Goal: Obtain resource: Obtain resource

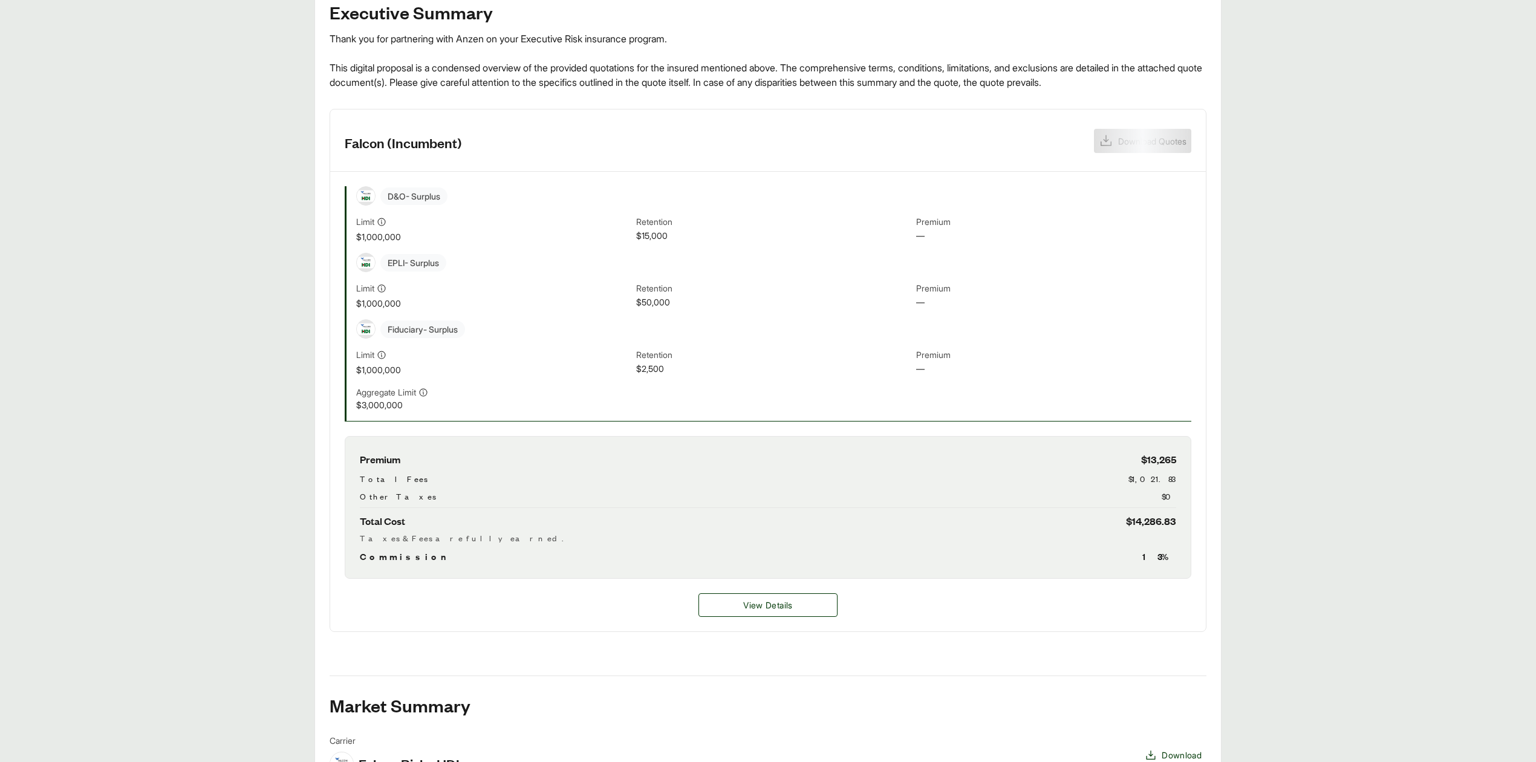
scroll to position [242, 0]
click at [1131, 137] on span "Download Quotes" at bounding box center [1150, 140] width 71 height 13
click at [155, 443] on main "Executive Summary Thank you for partnering with Anzen on your Executive Risk in…" at bounding box center [768, 461] width 1536 height 961
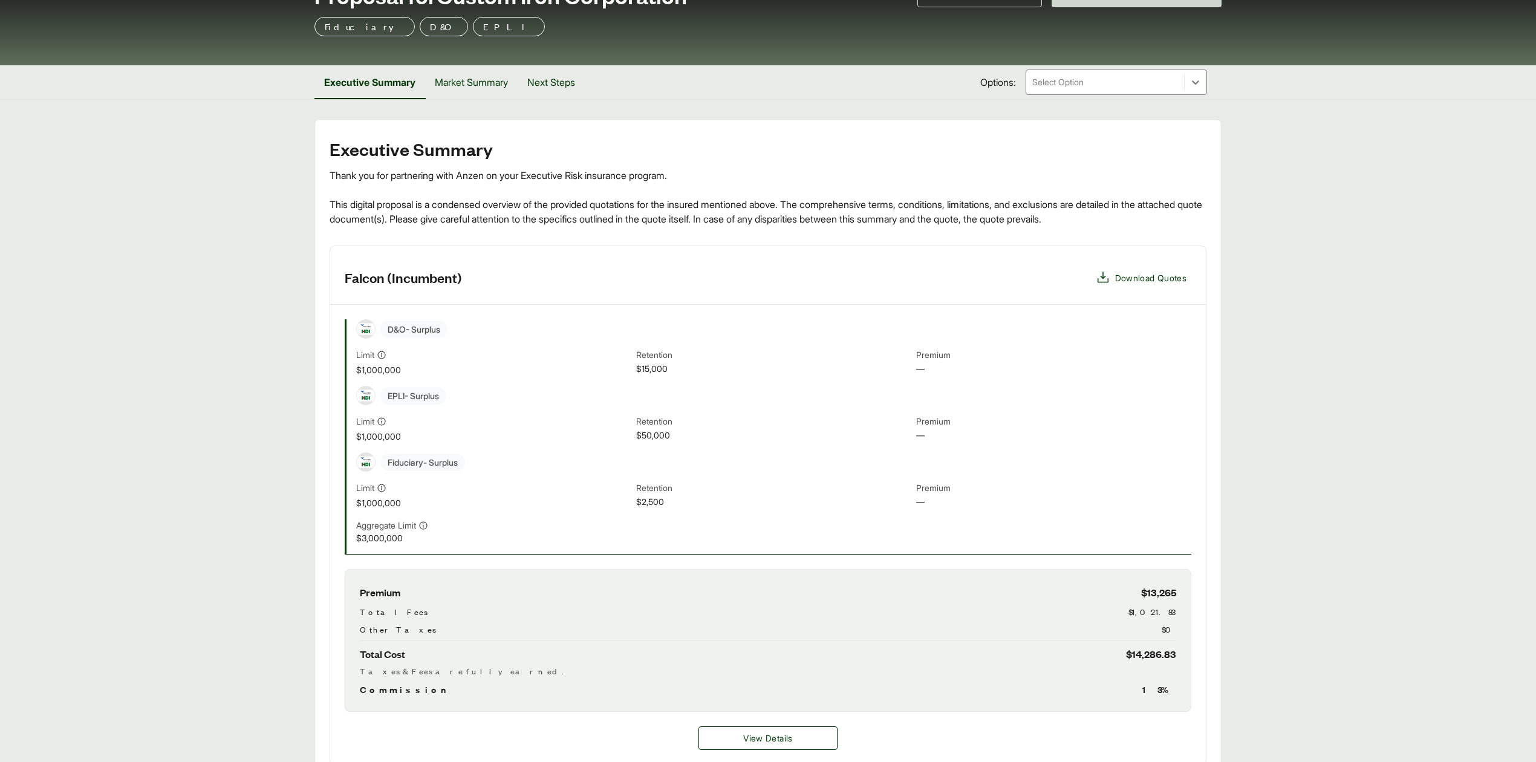
scroll to position [0, 0]
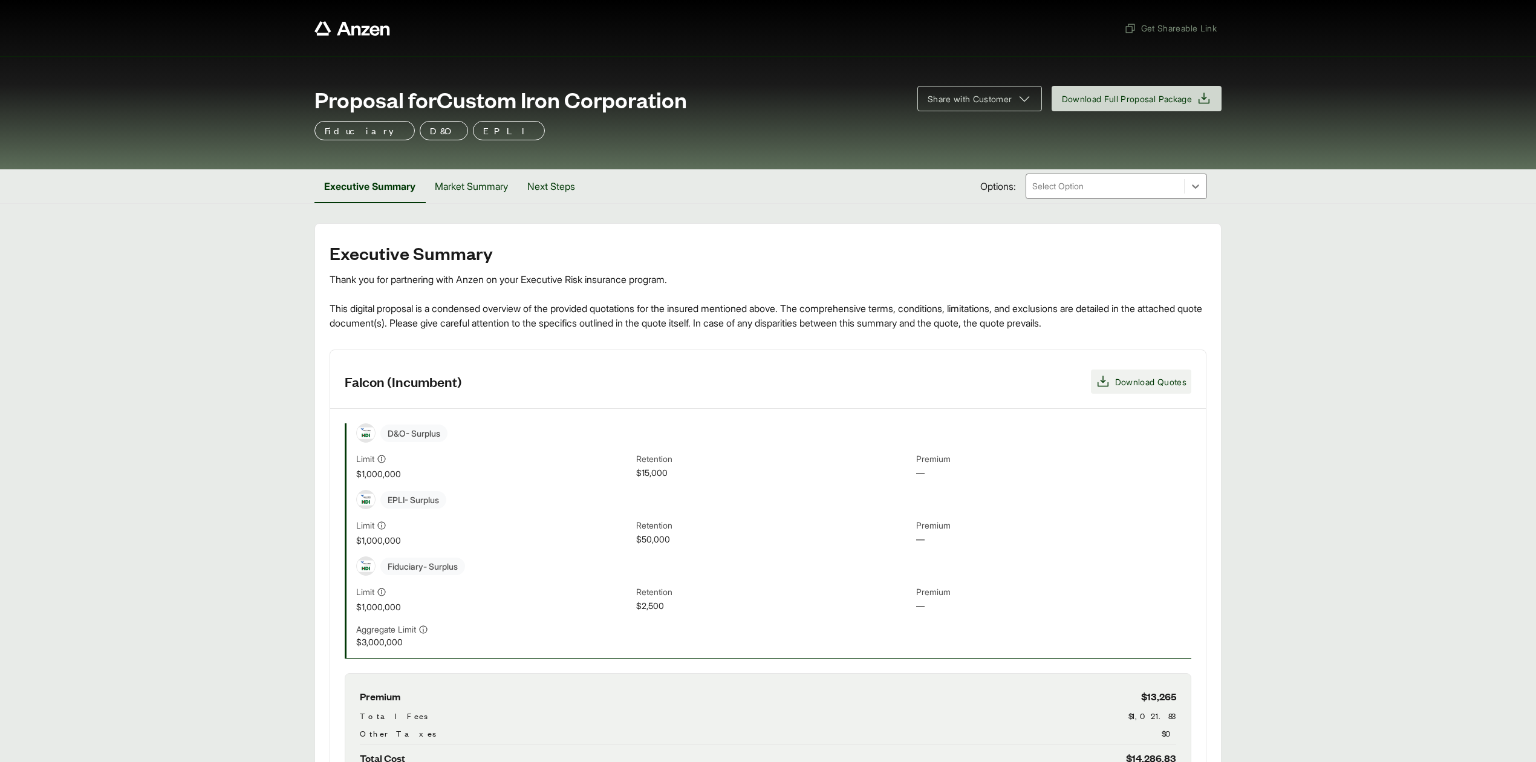
click at [1148, 385] on span "Download Quotes" at bounding box center [1150, 382] width 71 height 13
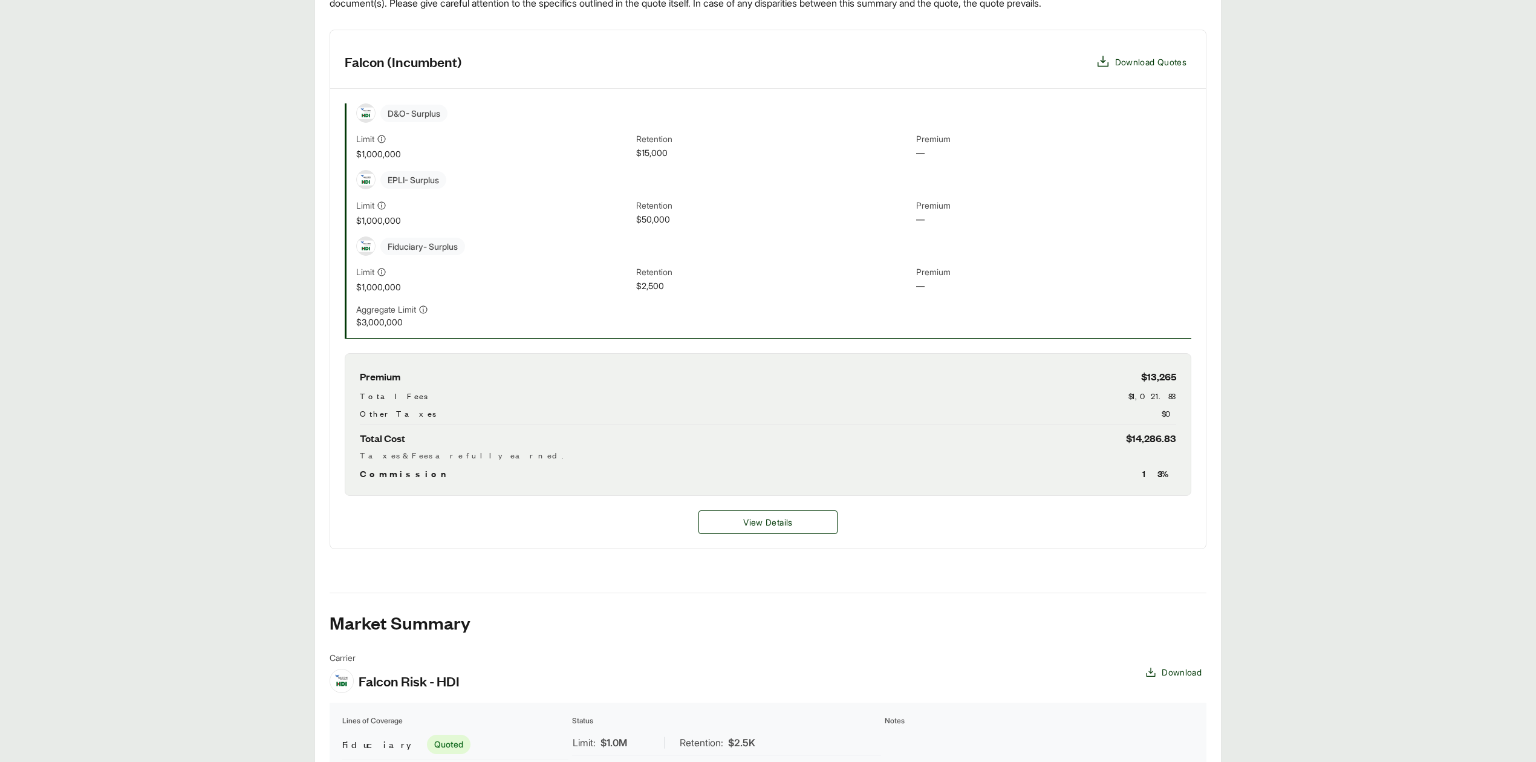
scroll to position [321, 0]
drag, startPoint x: 105, startPoint y: 324, endPoint x: 52, endPoint y: 35, distance: 294.0
click at [109, 320] on main "Executive Summary Thank you for partnering with Anzen on your Executive Risk in…" at bounding box center [768, 383] width 1536 height 961
click at [1297, 359] on main "Executive Summary Thank you for partnering with Anzen on your Executive Risk in…" at bounding box center [768, 383] width 1536 height 961
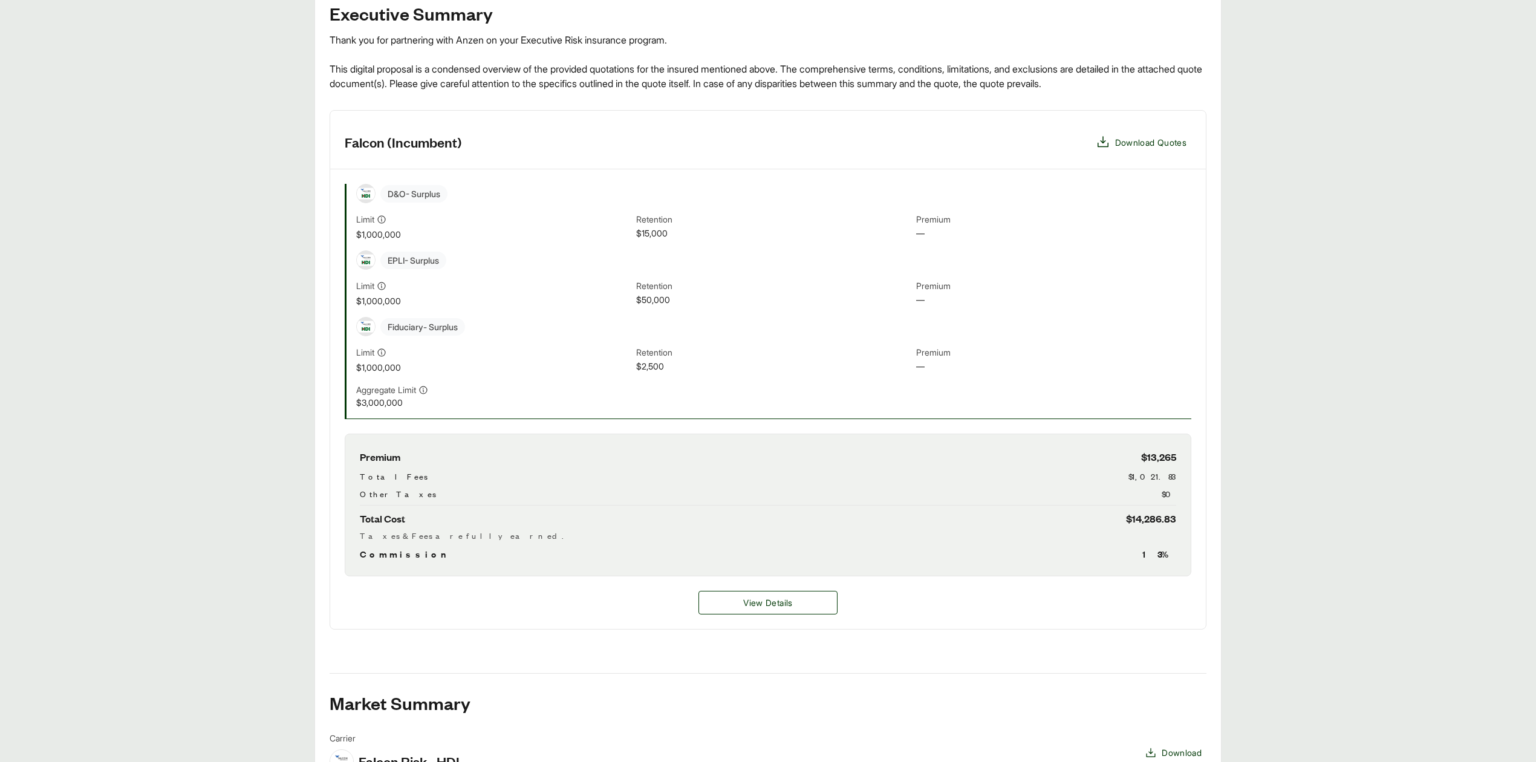
scroll to position [240, 0]
click at [782, 601] on span "View Details" at bounding box center [767, 602] width 49 height 13
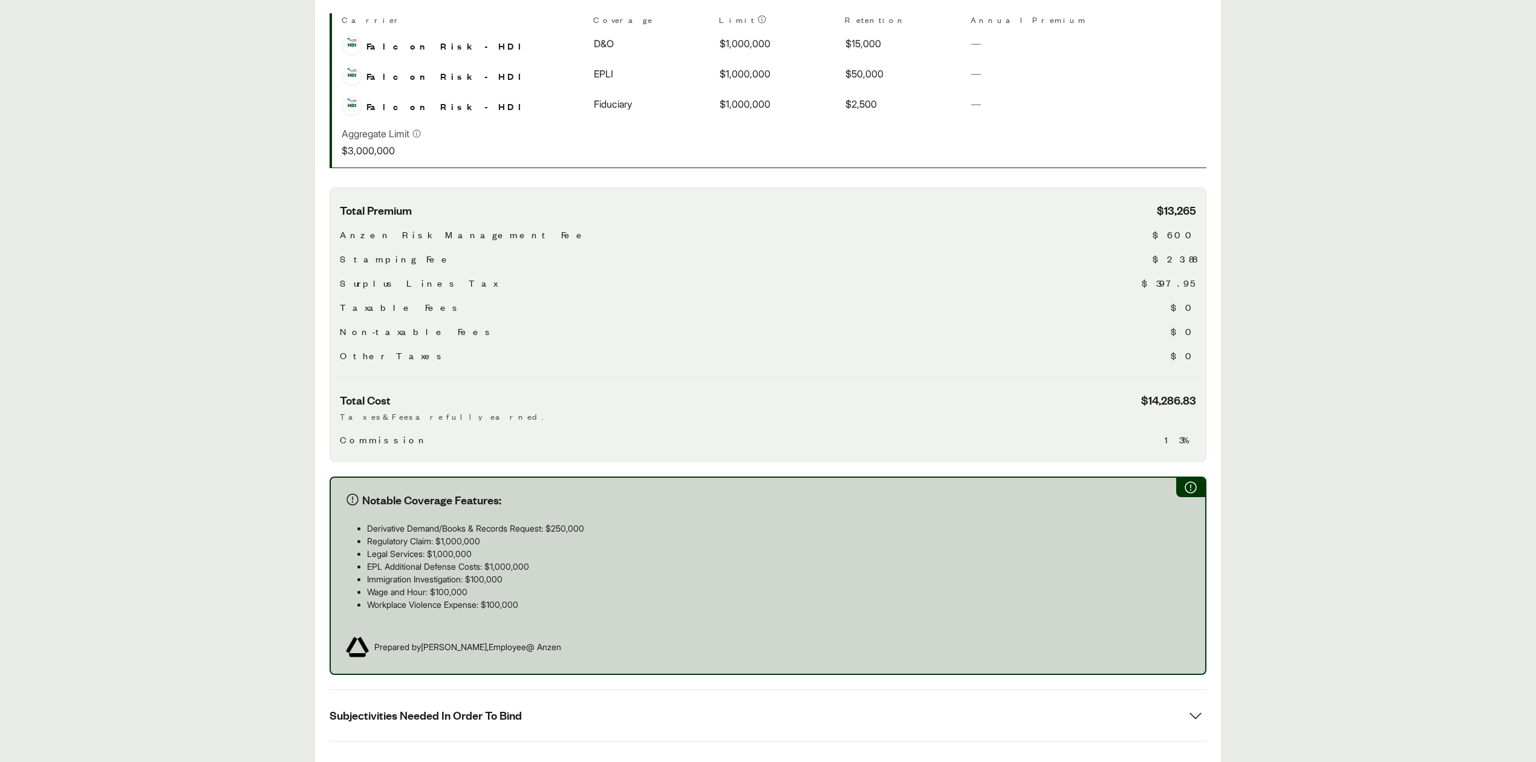
scroll to position [470, 0]
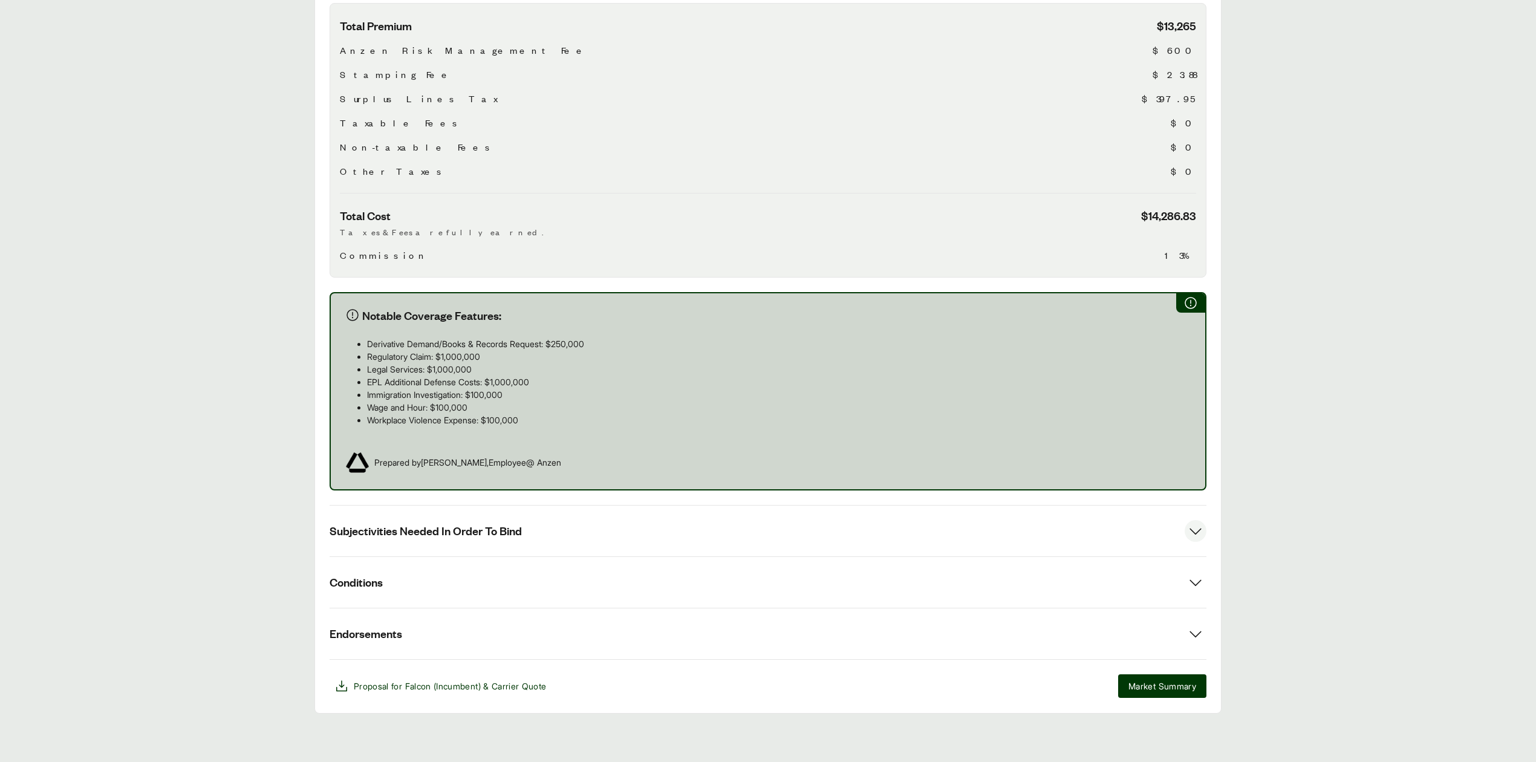
click at [554, 541] on button "Subjectivities Needed In Order To Bind" at bounding box center [768, 531] width 877 height 51
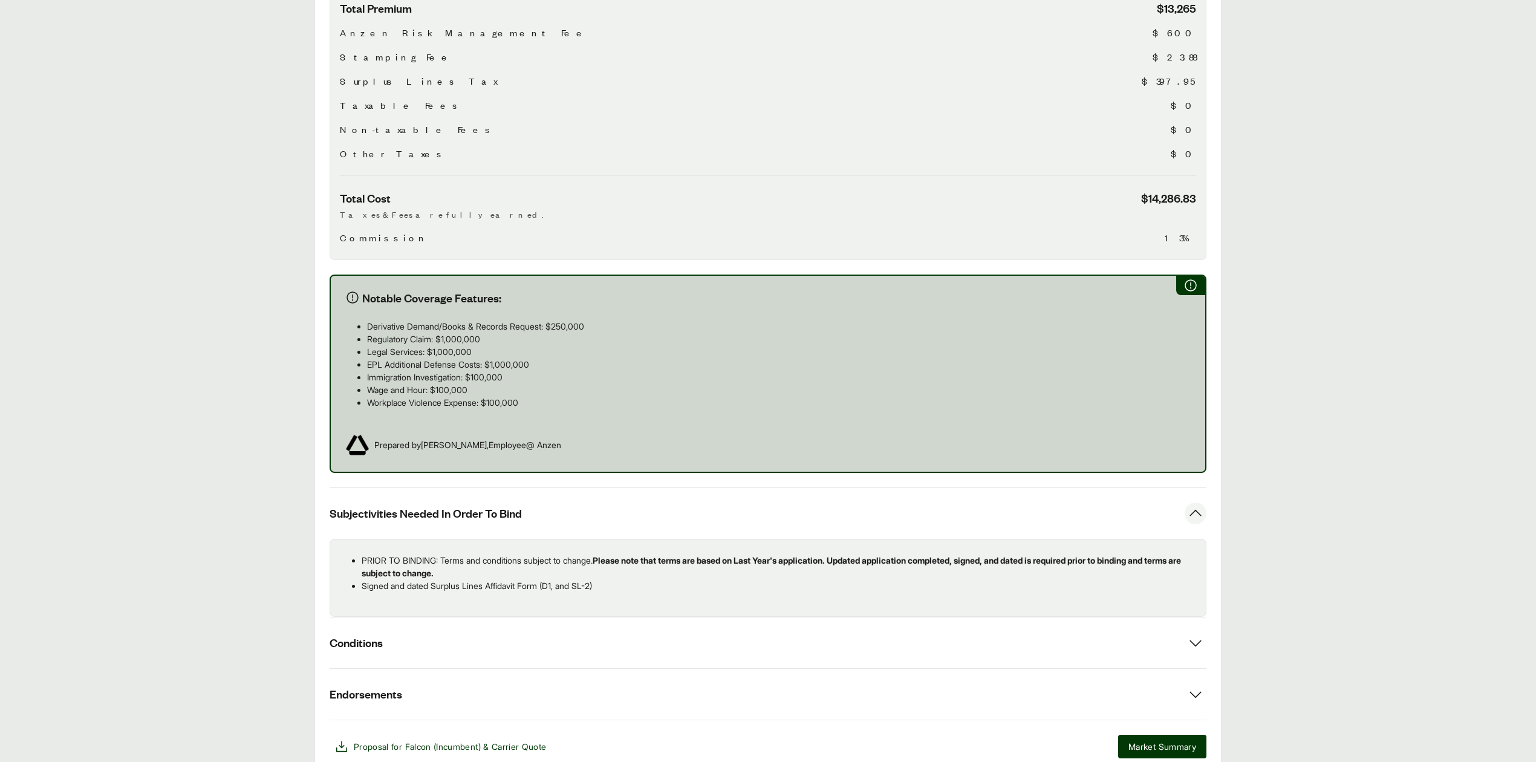
scroll to position [548, 0]
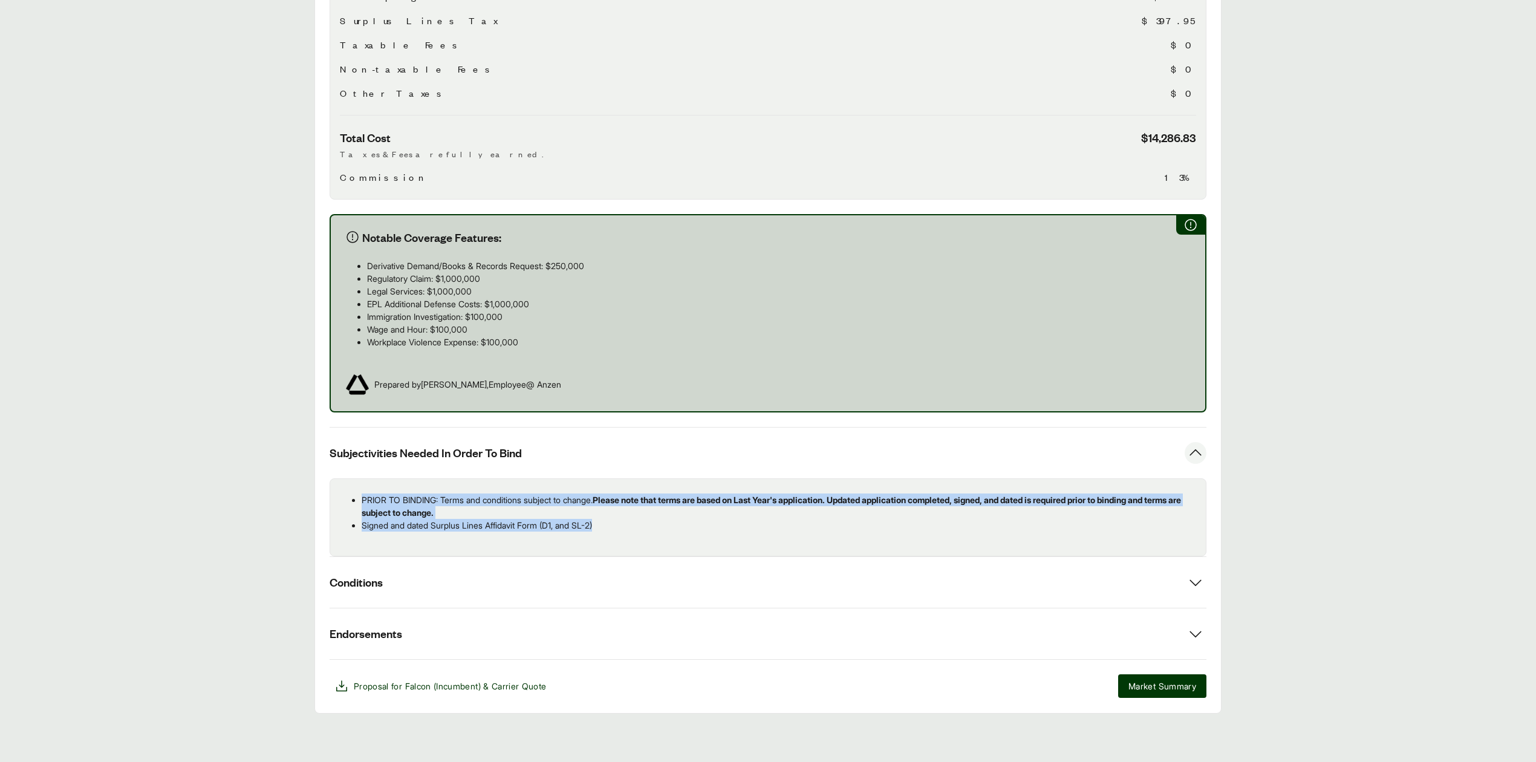
drag, startPoint x: 607, startPoint y: 527, endPoint x: 354, endPoint y: 497, distance: 255.2
click at [354, 497] on ul "PRIOR TO BINDING: Terms and conditions subject to change. Please note that term…" at bounding box center [768, 513] width 856 height 38
copy ul "PRIOR TO BINDING: Terms and conditions subject to change. Please note that term…"
click at [603, 515] on p "PRIOR TO BINDING: Terms and conditions subject to change. Please note that term…" at bounding box center [779, 506] width 835 height 25
click at [613, 519] on p "Signed and dated Surplus Lines Affidavit Form (D1, and SL-2)" at bounding box center [779, 525] width 835 height 13
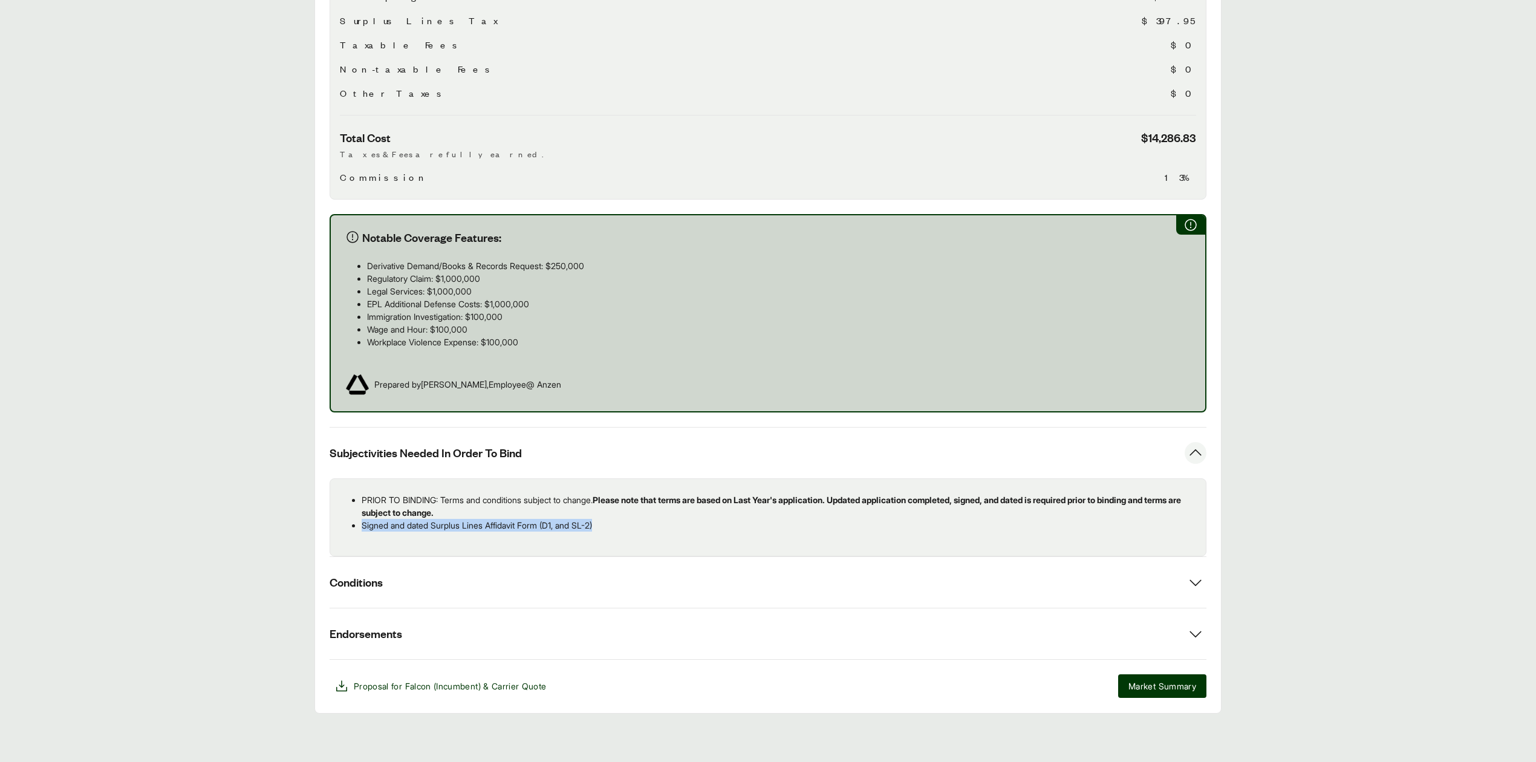
drag, startPoint x: 615, startPoint y: 523, endPoint x: 361, endPoint y: 531, distance: 254.2
click at [361, 531] on div "PRIOR TO BINDING: Terms and conditions subject to change. Please note that term…" at bounding box center [768, 517] width 877 height 78
copy p "Signed and dated Surplus Lines Affidavit Form (D1, and SL-2)"
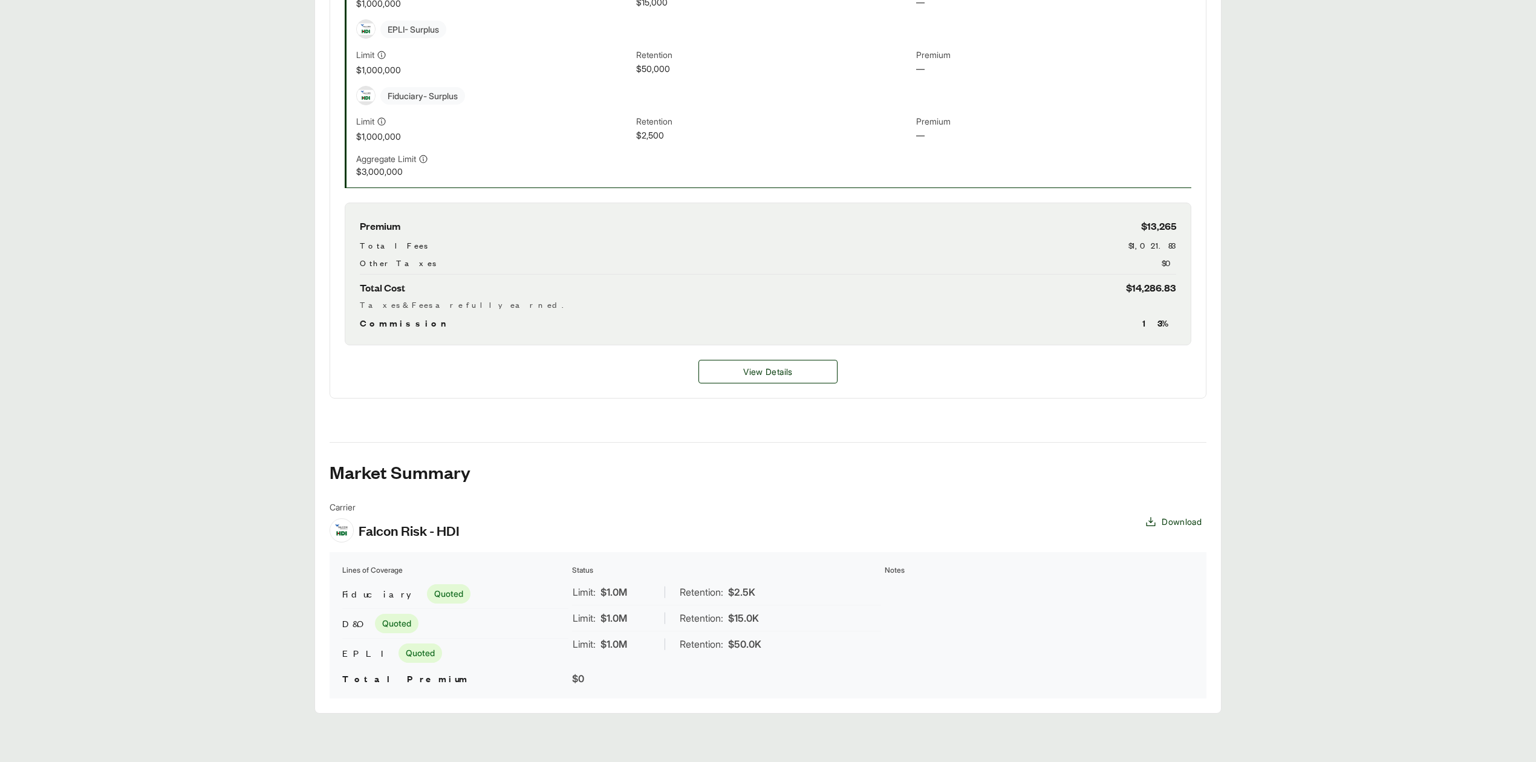
scroll to position [478, 0]
click at [775, 368] on span "View Details" at bounding box center [767, 371] width 49 height 13
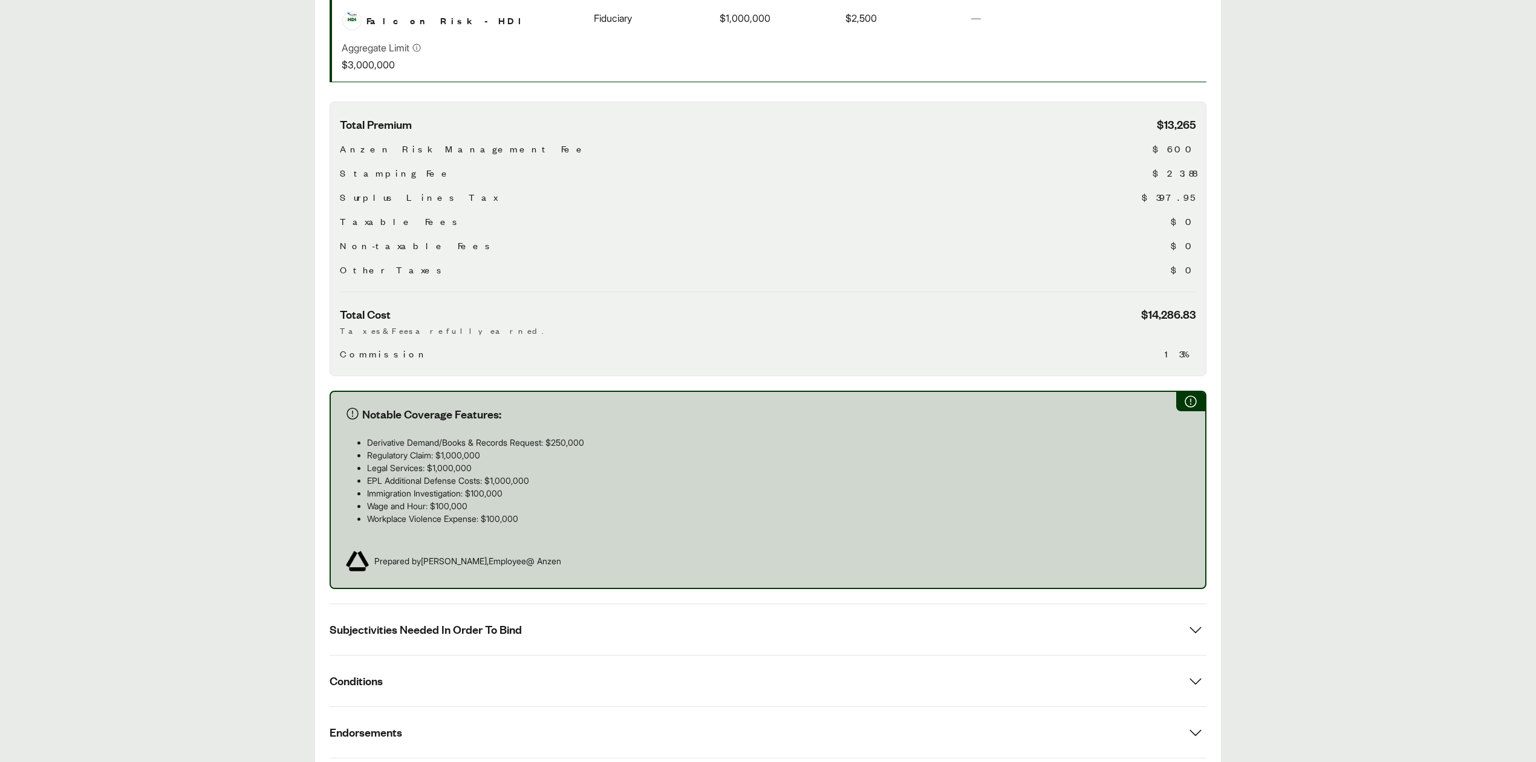
scroll to position [470, 0]
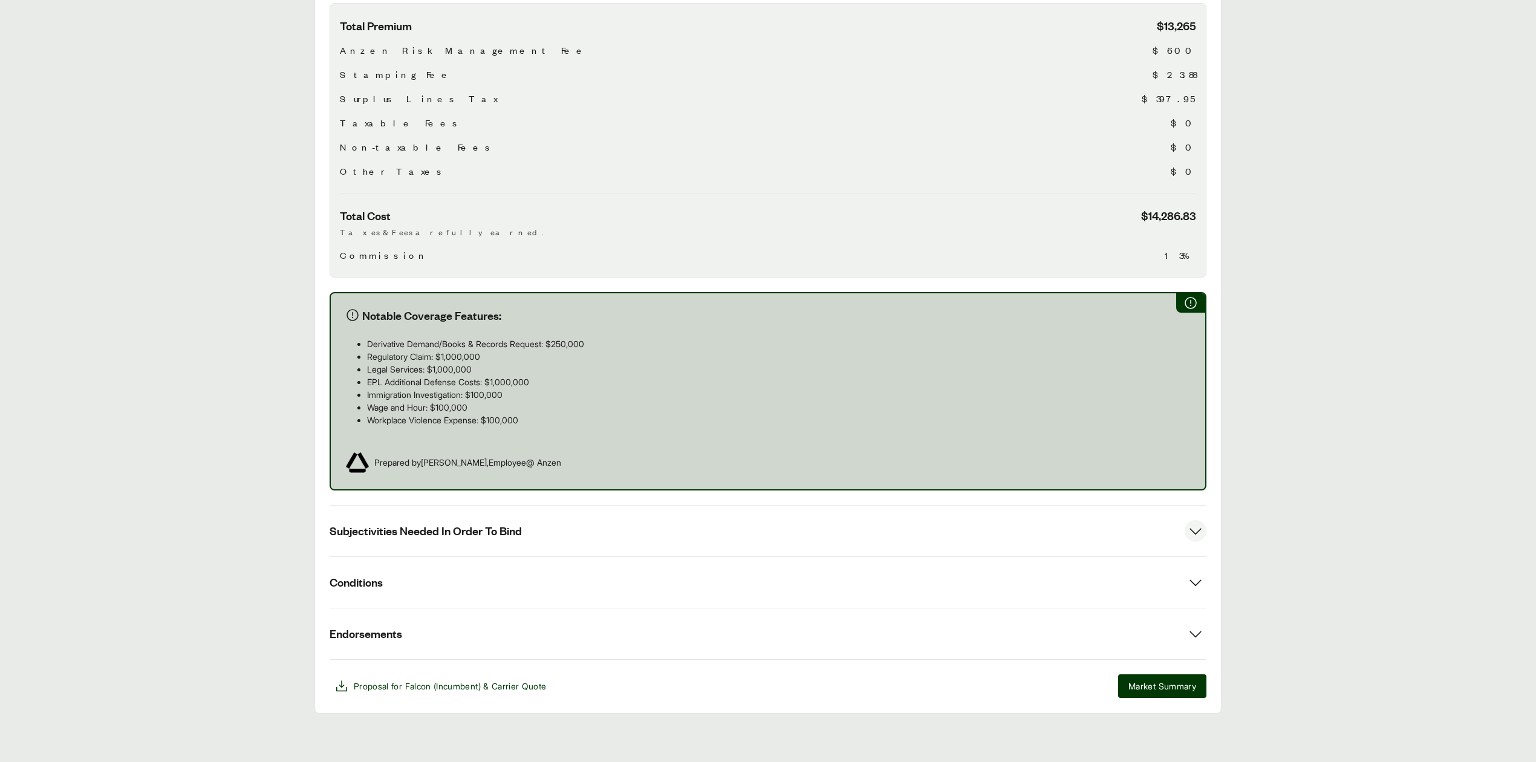
click at [667, 517] on button "Subjectivities Needed In Order To Bind" at bounding box center [768, 531] width 877 height 51
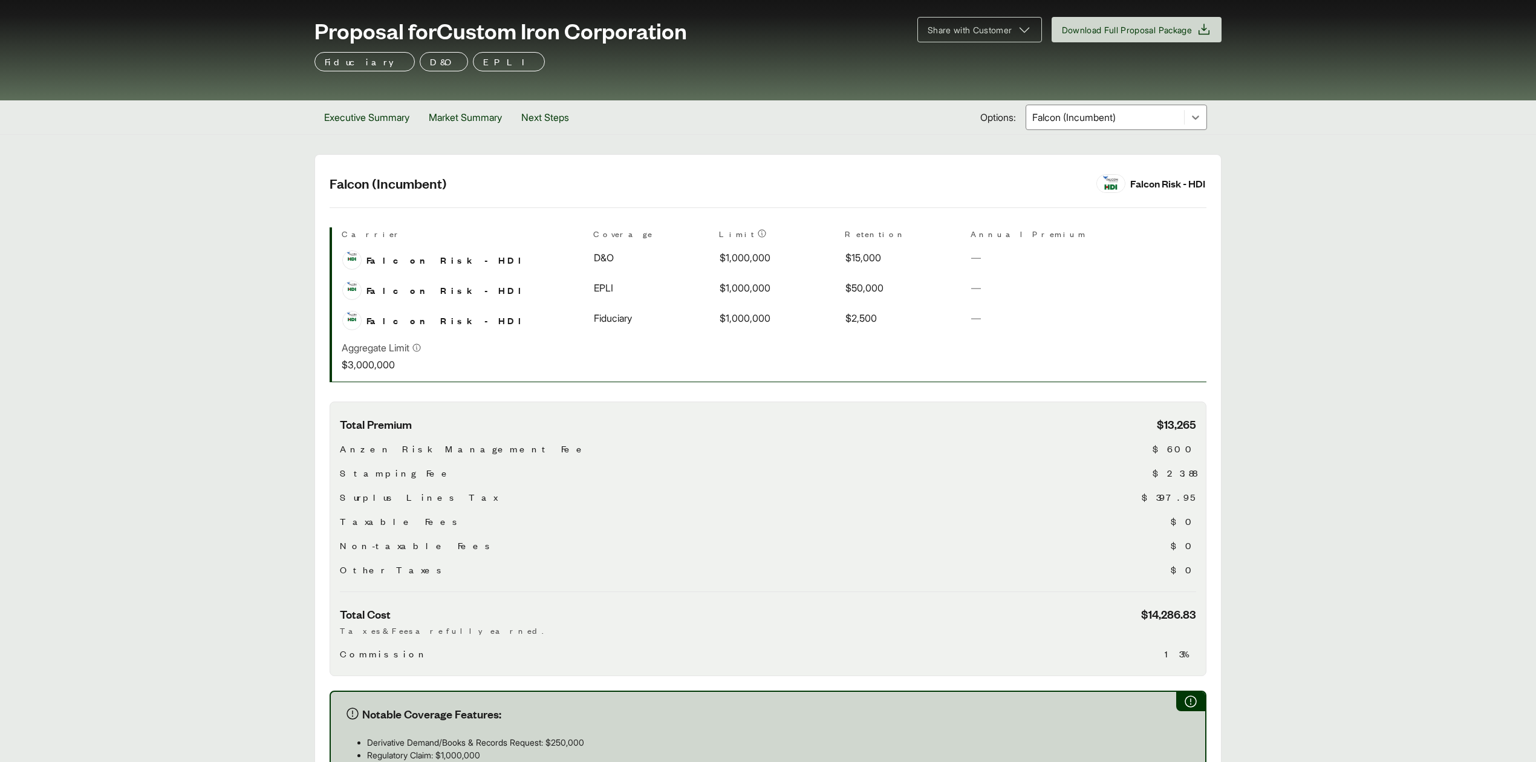
scroll to position [68, 0]
click at [370, 119] on button "Executive Summary" at bounding box center [367, 118] width 105 height 34
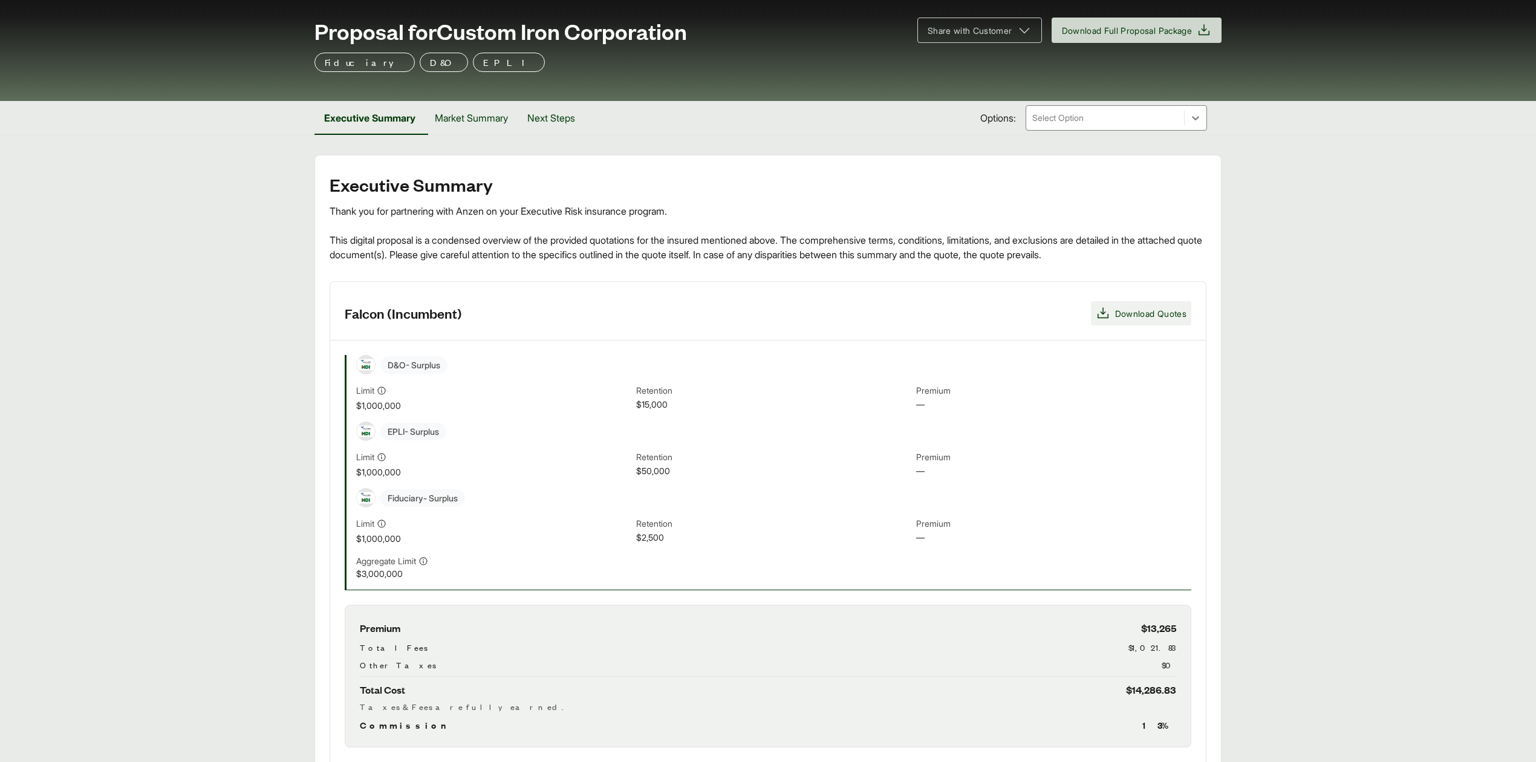
click at [1164, 318] on span "Download Quotes" at bounding box center [1150, 313] width 71 height 13
click at [186, 499] on main "Executive Summary Thank you for partnering with Anzen on your Executive Risk in…" at bounding box center [768, 635] width 1536 height 961
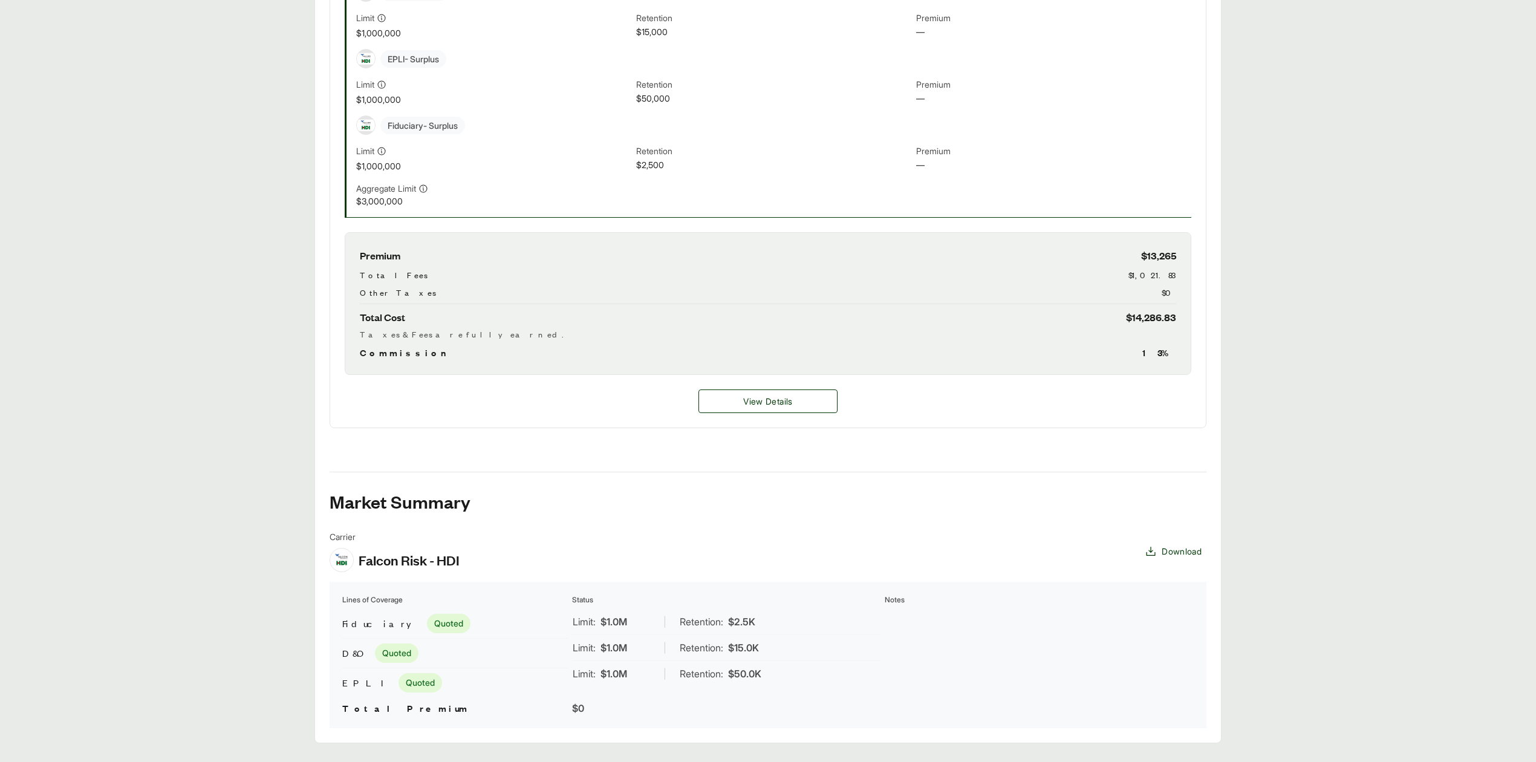
scroll to position [474, 0]
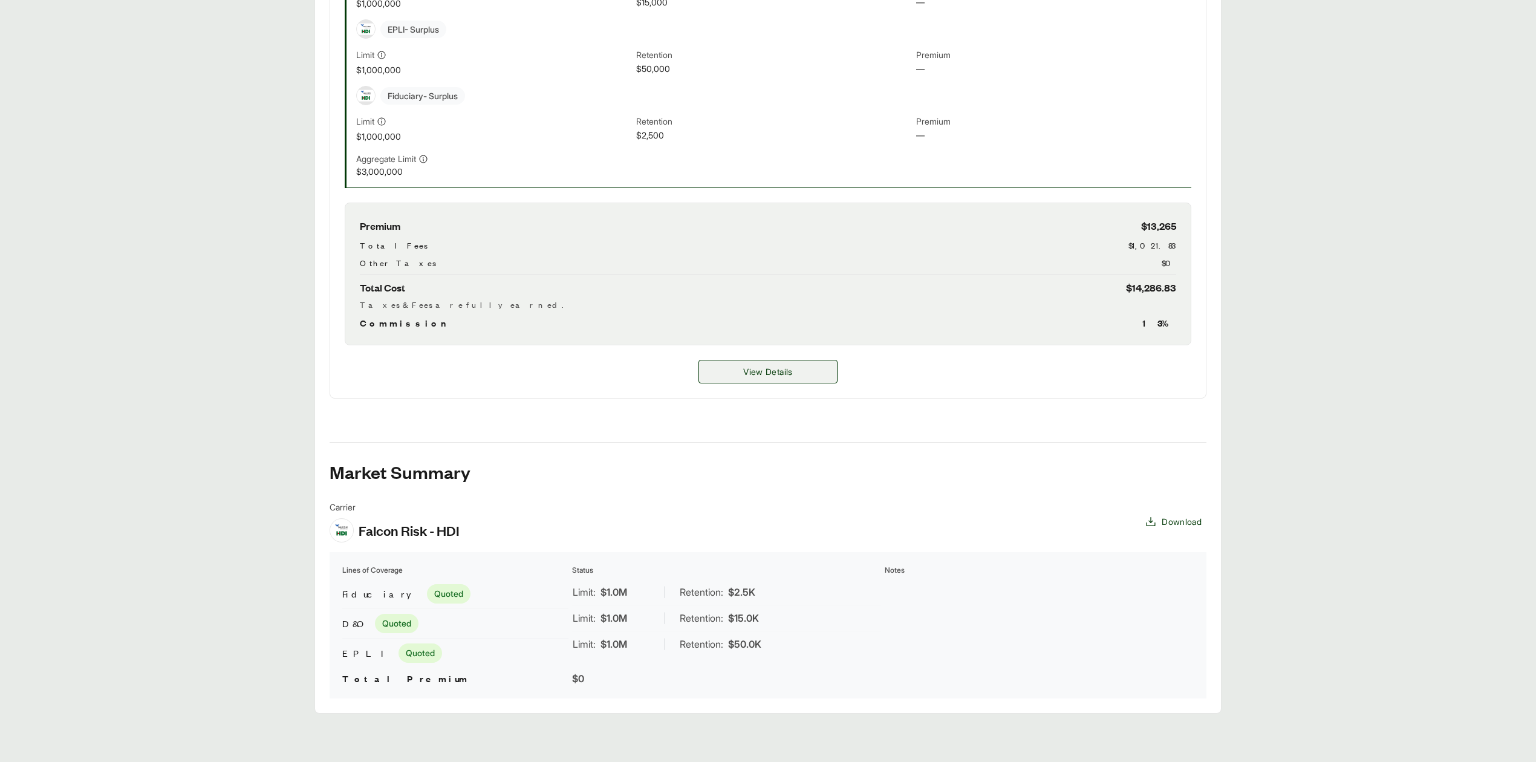
click at [789, 366] on span "View Details" at bounding box center [767, 371] width 49 height 13
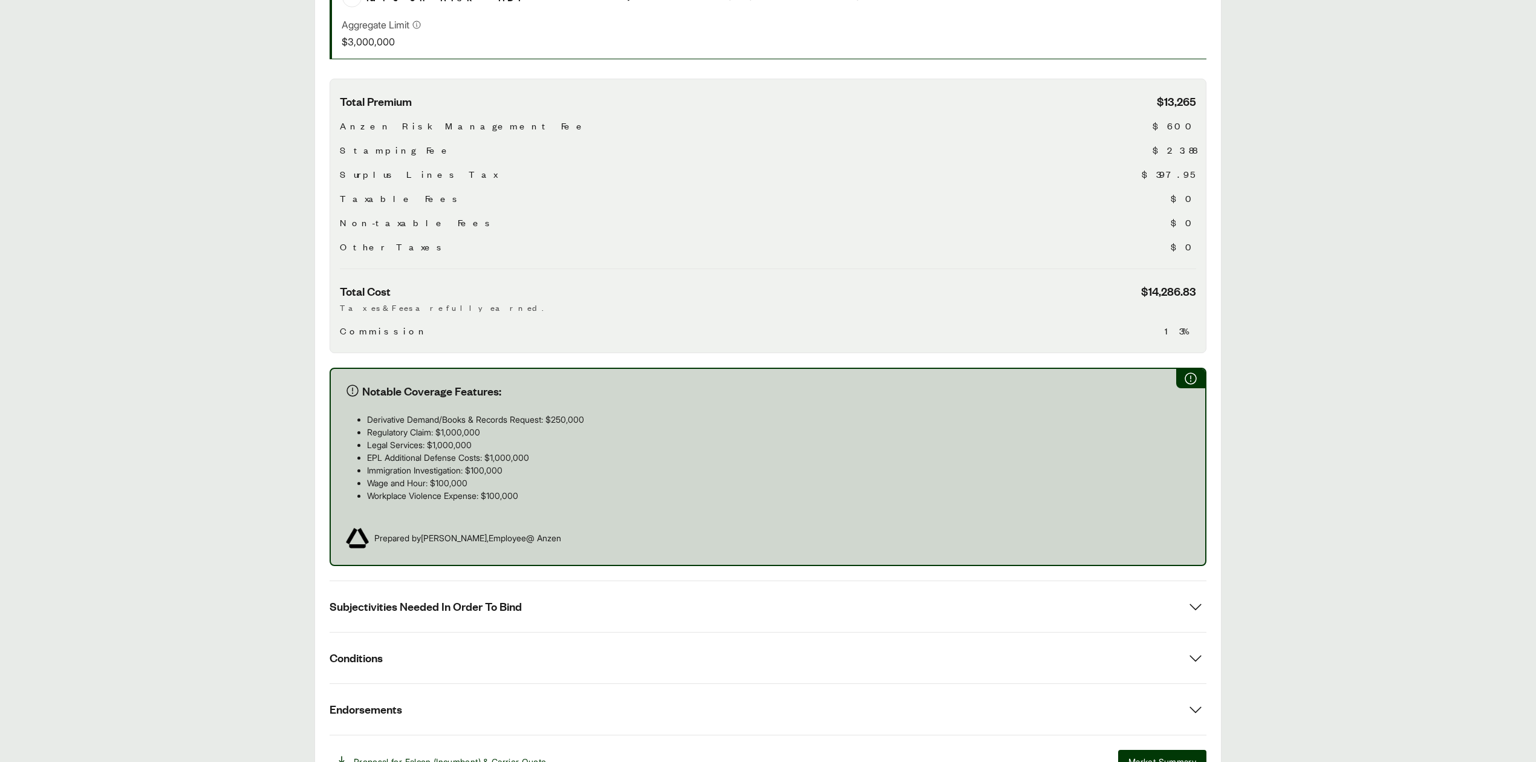
scroll to position [470, 0]
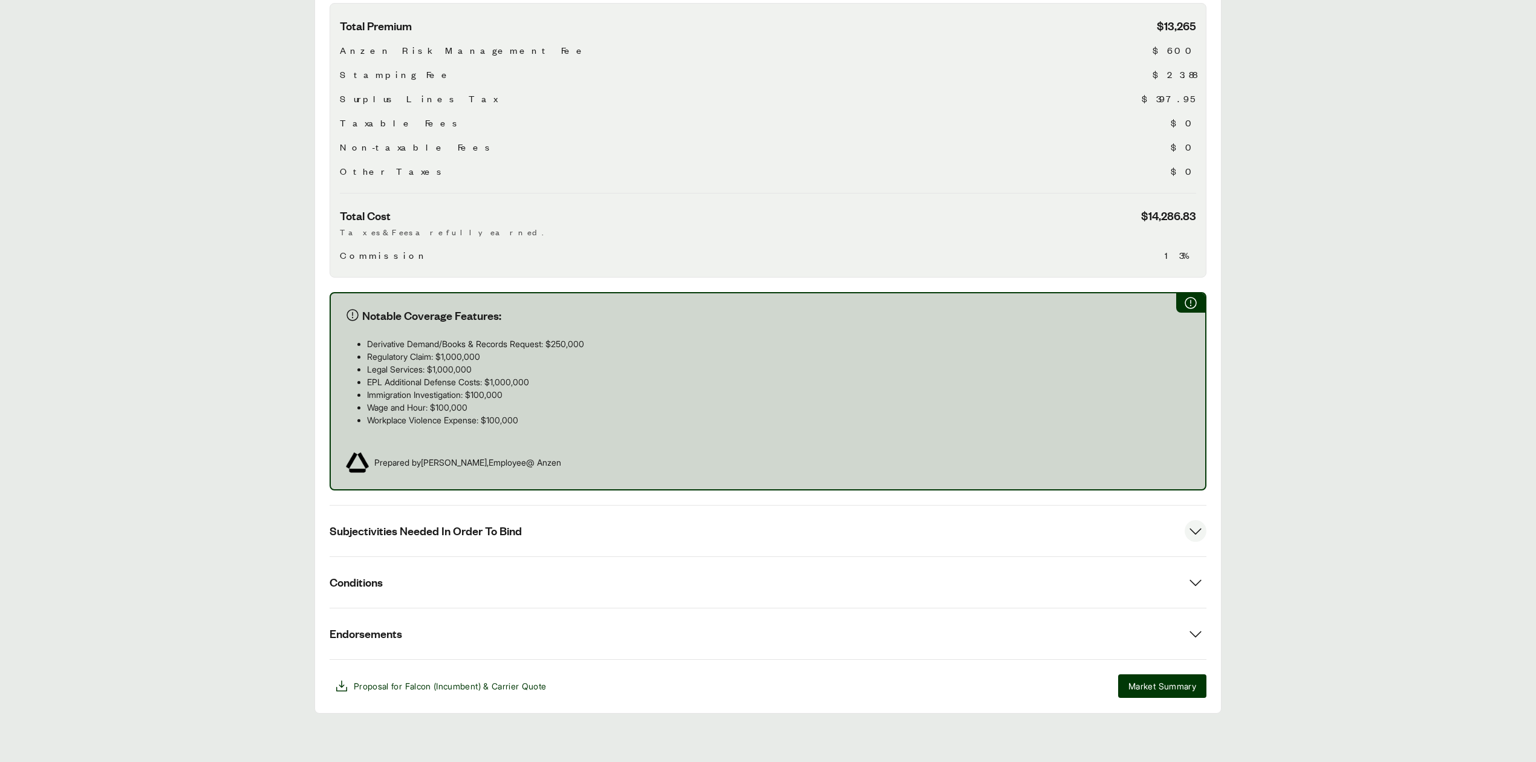
click at [509, 537] on span "Subjectivities Needed In Order To Bind" at bounding box center [426, 530] width 192 height 15
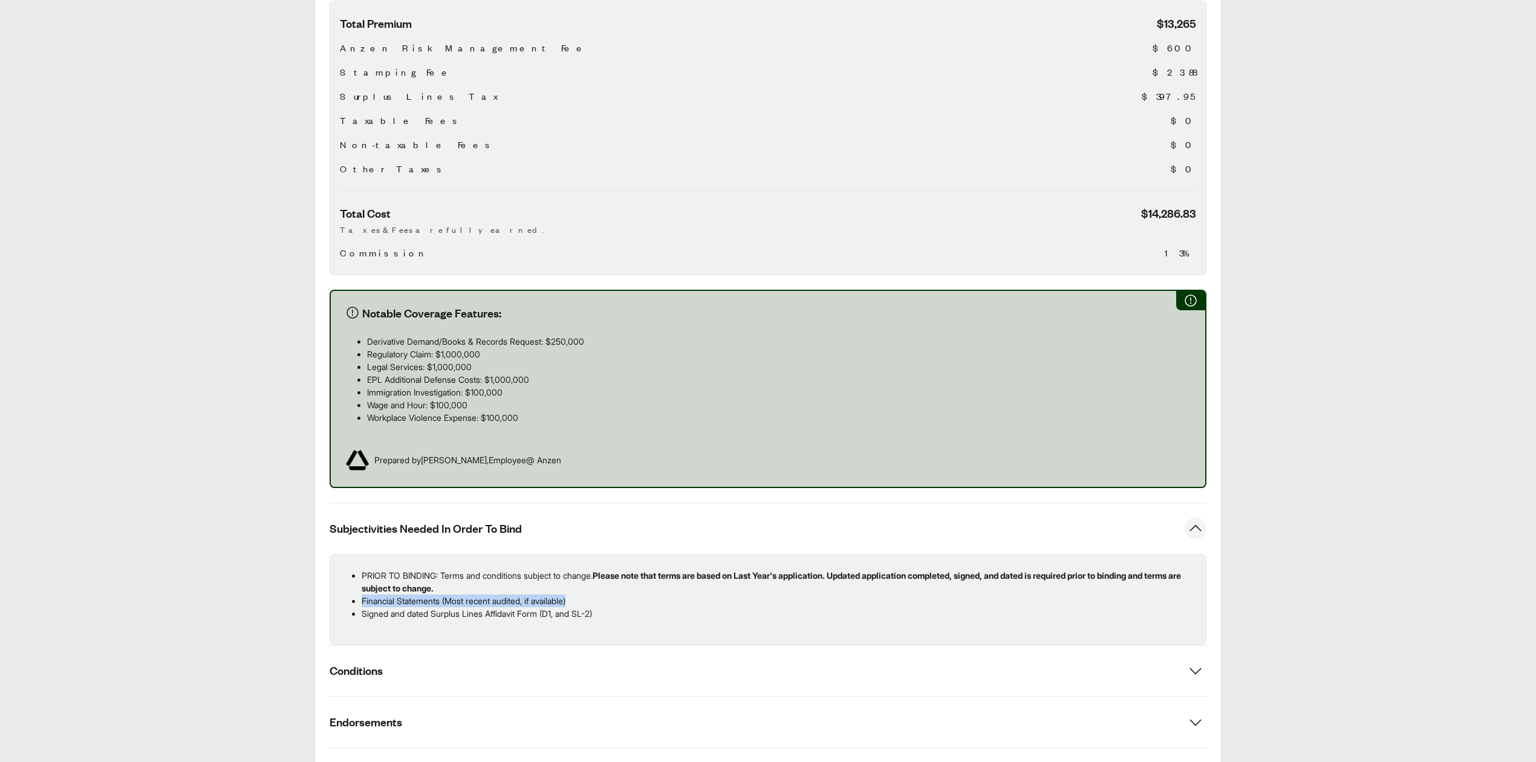
drag, startPoint x: 596, startPoint y: 595, endPoint x: 602, endPoint y: 598, distance: 7.3
click at [602, 598] on ul "PRIOR TO BINDING: Terms and conditions subject to change. Please note that term…" at bounding box center [768, 594] width 856 height 51
